Goal: Task Accomplishment & Management: Use online tool/utility

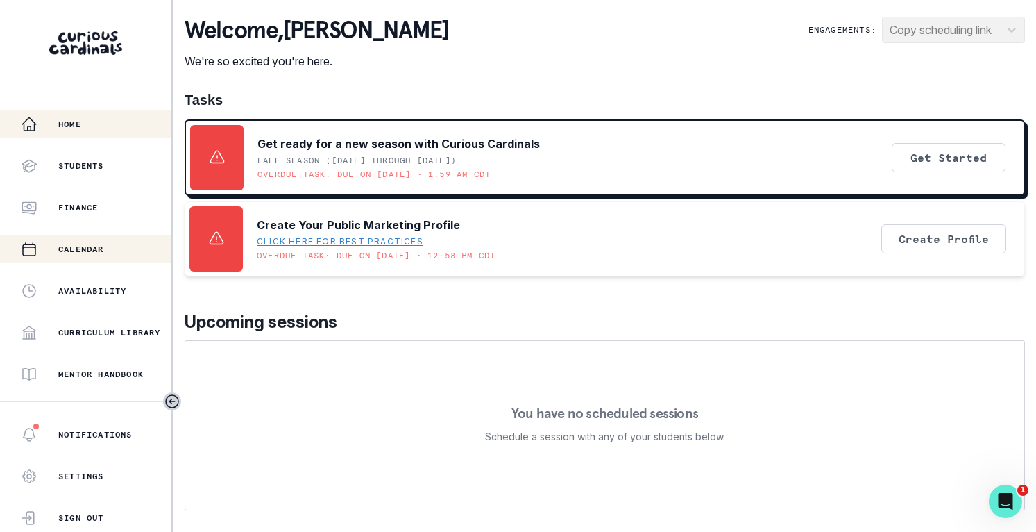
scroll to position [195, 0]
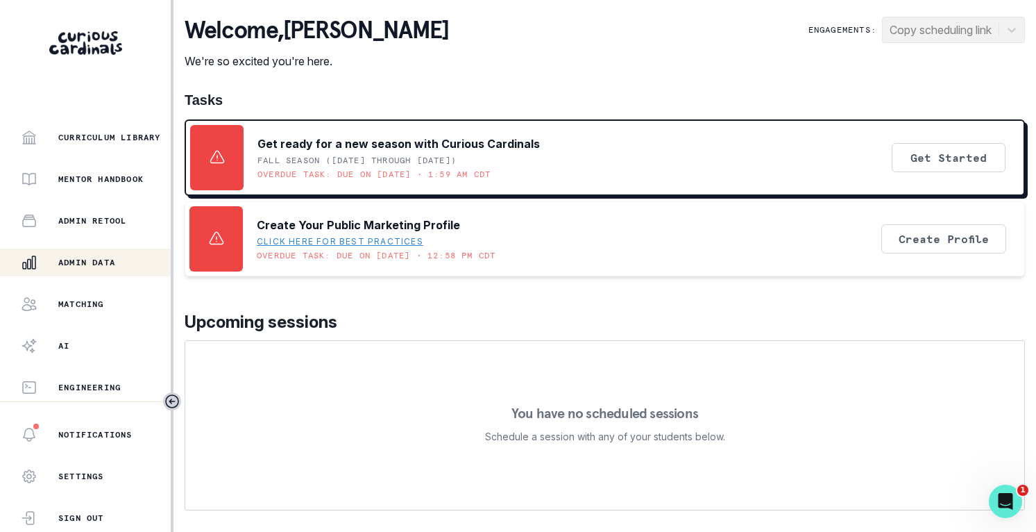
click at [66, 256] on div "Admin Data" at bounding box center [96, 262] width 150 height 17
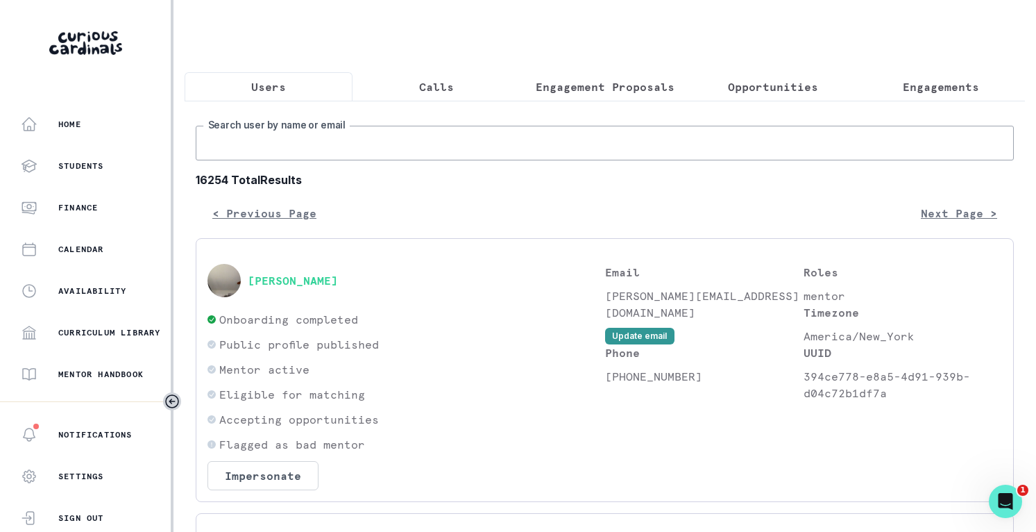
click at [285, 140] on input "Search user by name or email" at bounding box center [605, 143] width 818 height 35
click at [285, 140] on input "seren" at bounding box center [605, 143] width 818 height 35
type input "serena wap"
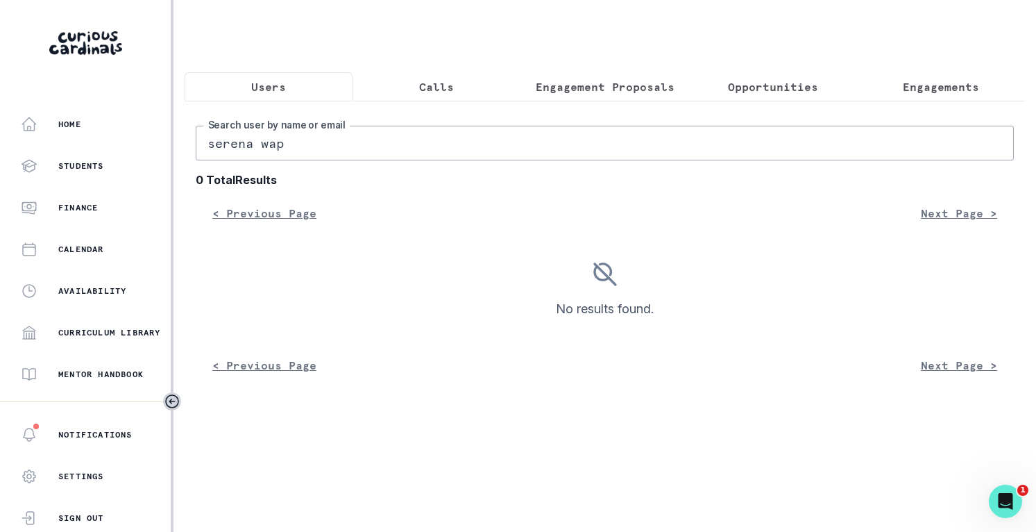
click at [311, 139] on input "serena wap" at bounding box center [605, 143] width 818 height 35
type input "serena"
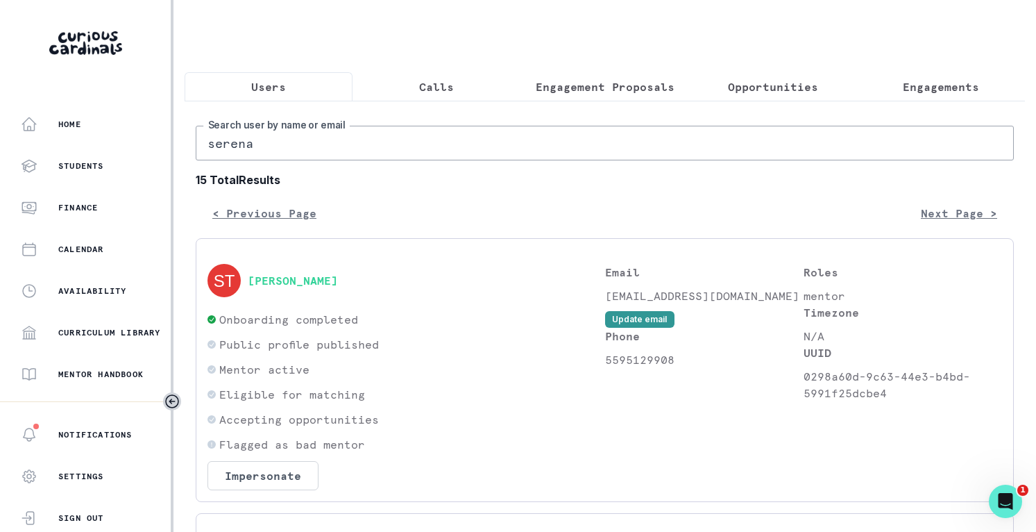
drag, startPoint x: 197, startPoint y: 111, endPoint x: 153, endPoint y: 100, distance: 45.1
click at [153, 100] on div "Home Students Finance Calendar Availability Curriculum Library Mentor Handbook …" at bounding box center [518, 266] width 1036 height 532
type input "a"
type input "[PERSON_NAME]"
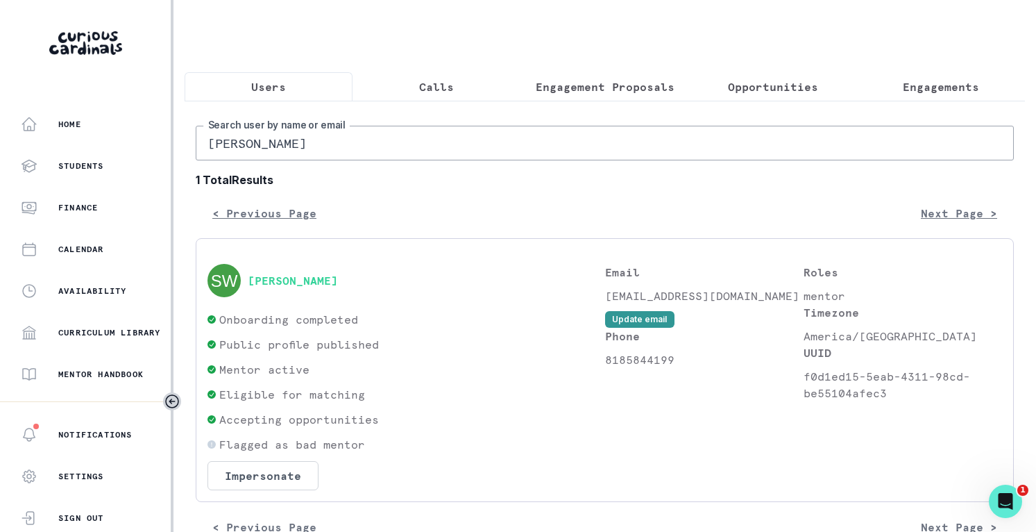
scroll to position [37, 0]
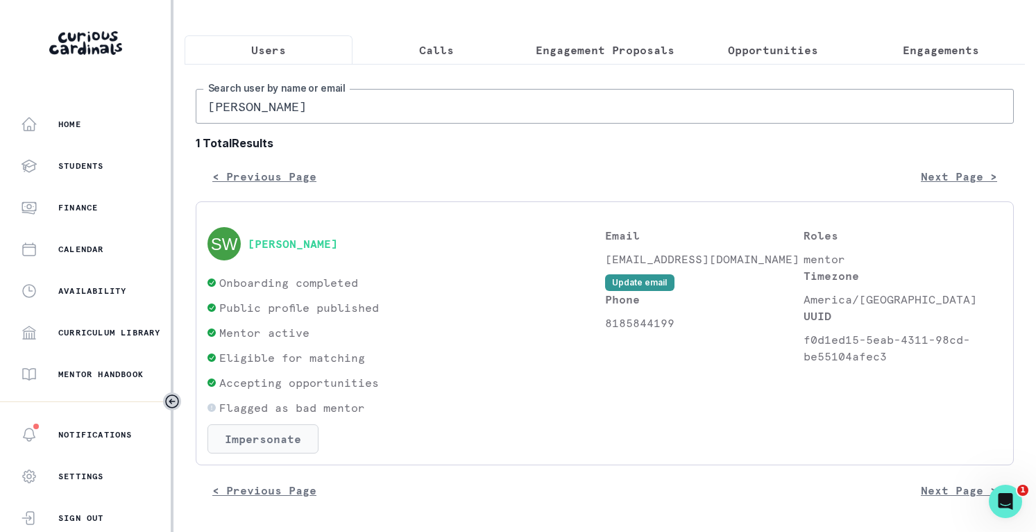
click at [271, 434] on button "Impersonate" at bounding box center [263, 438] width 111 height 29
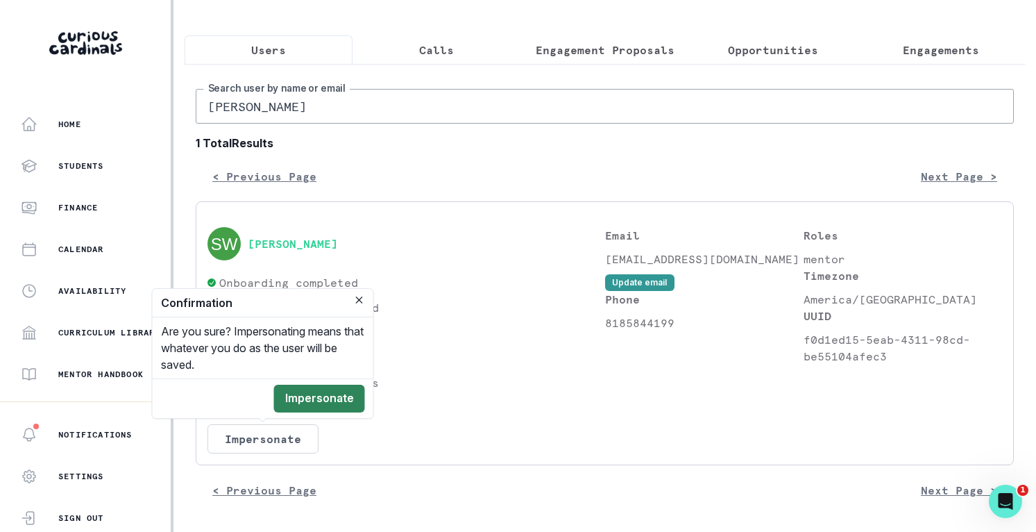
click at [330, 403] on button "Impersonate" at bounding box center [319, 399] width 91 height 28
